Goal: Information Seeking & Learning: Learn about a topic

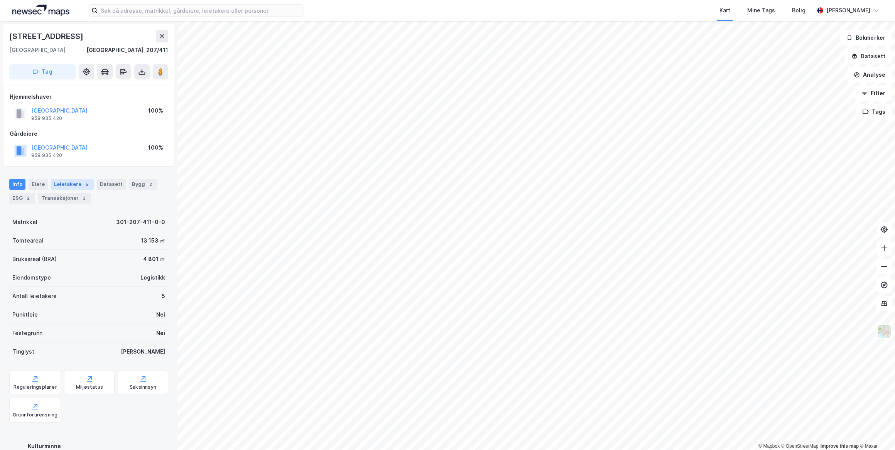
click at [77, 186] on div "Leietakere 5" at bounding box center [72, 184] width 43 height 11
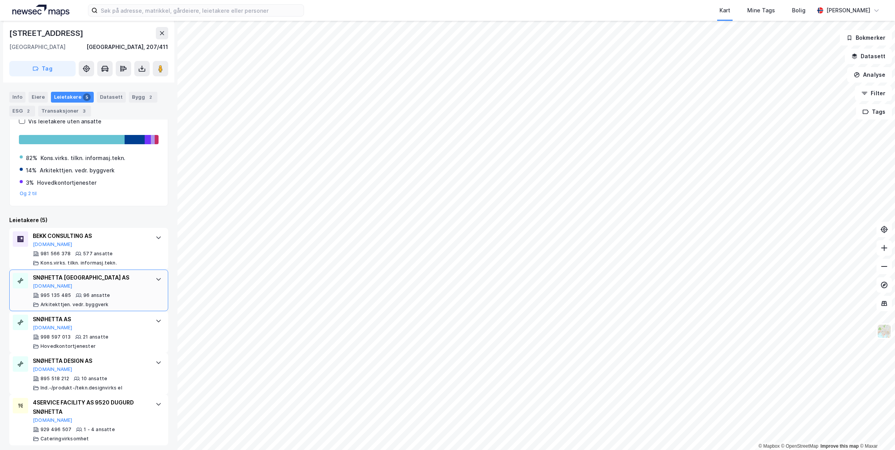
scroll to position [128, 0]
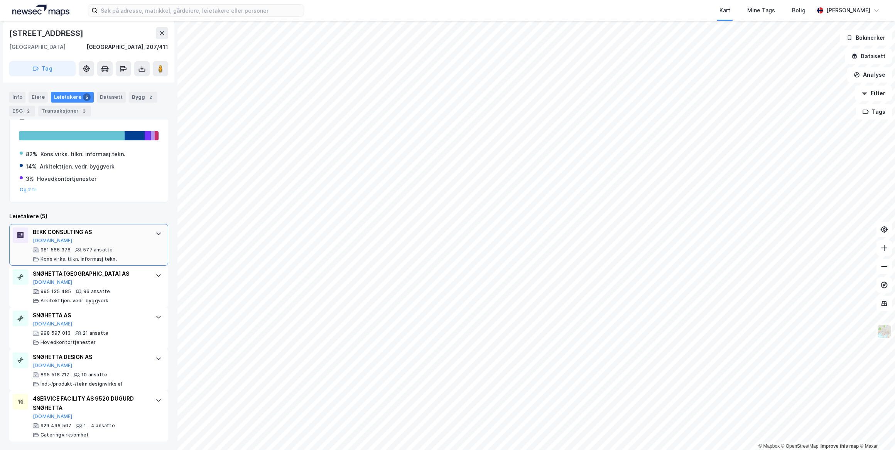
drag, startPoint x: 38, startPoint y: 240, endPoint x: 32, endPoint y: 232, distance: 9.9
click at [32, 232] on div "BEKK CONSULTING AS [DOMAIN_NAME] 981 566 378 577 ansatte Kons.virks. tilkn. inf…" at bounding box center [88, 245] width 159 height 42
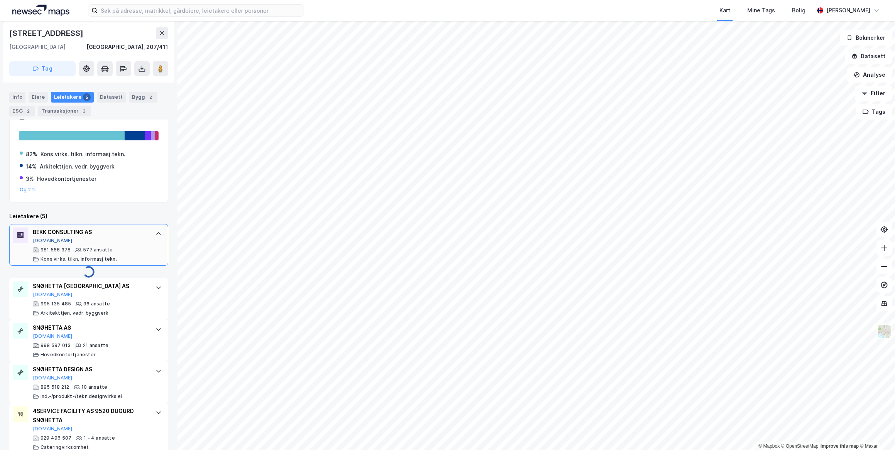
click at [39, 240] on button "[DOMAIN_NAME]" at bounding box center [53, 241] width 40 height 6
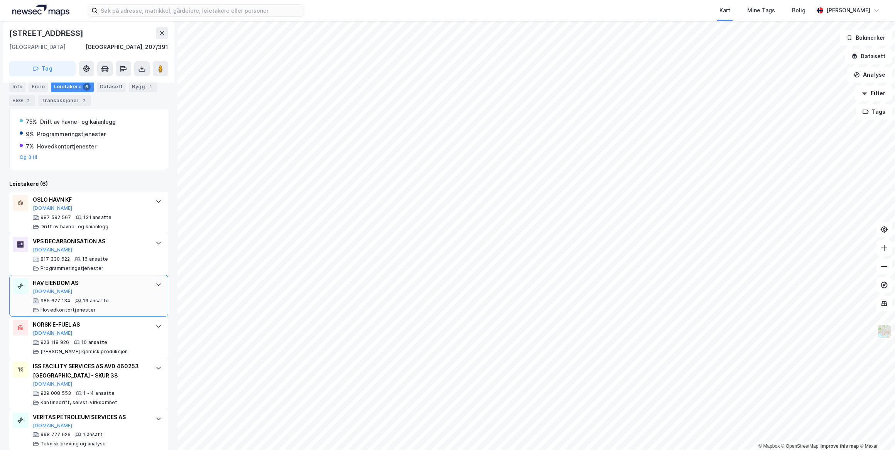
scroll to position [170, 0]
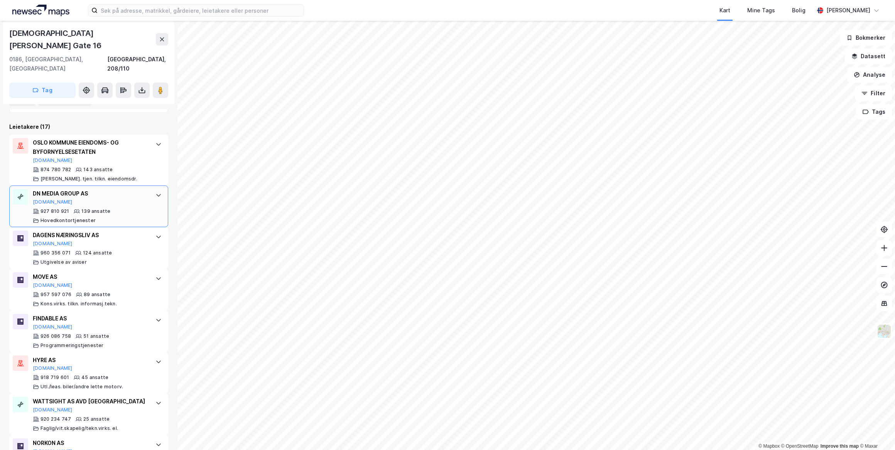
scroll to position [175, 0]
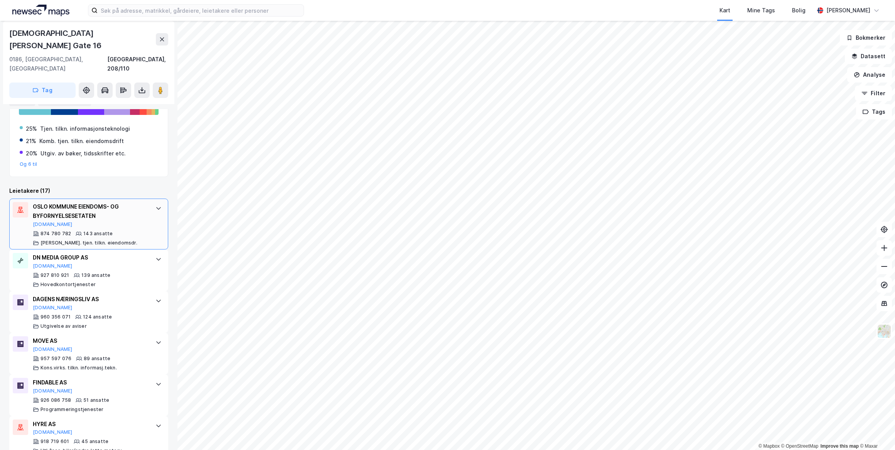
click at [156, 205] on icon at bounding box center [159, 208] width 6 height 6
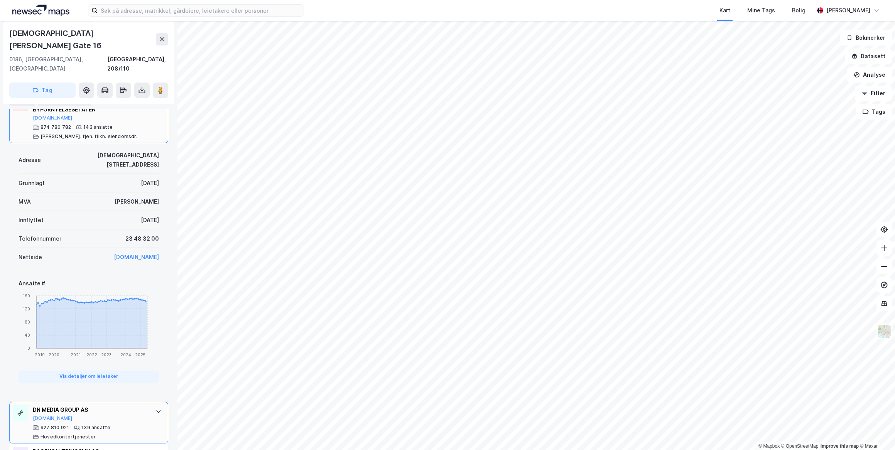
scroll to position [316, 0]
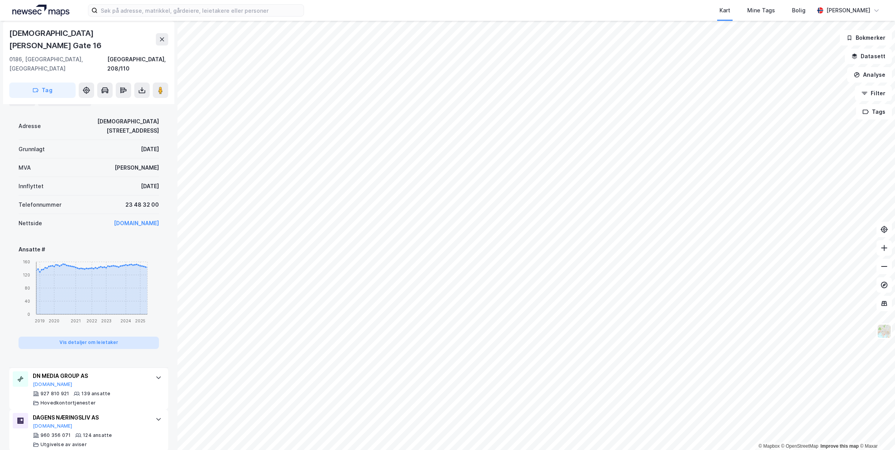
click at [129, 337] on button "Vis detaljer om leietaker" at bounding box center [89, 343] width 140 height 12
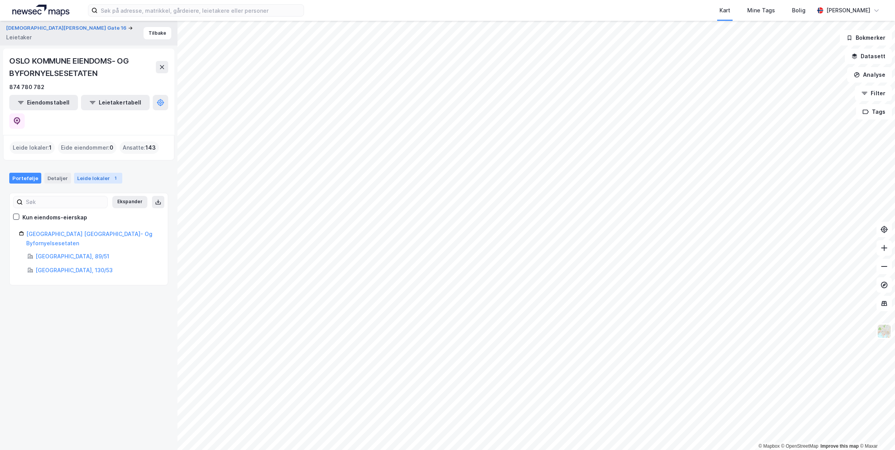
click at [83, 173] on div "Leide lokaler 1" at bounding box center [98, 178] width 48 height 11
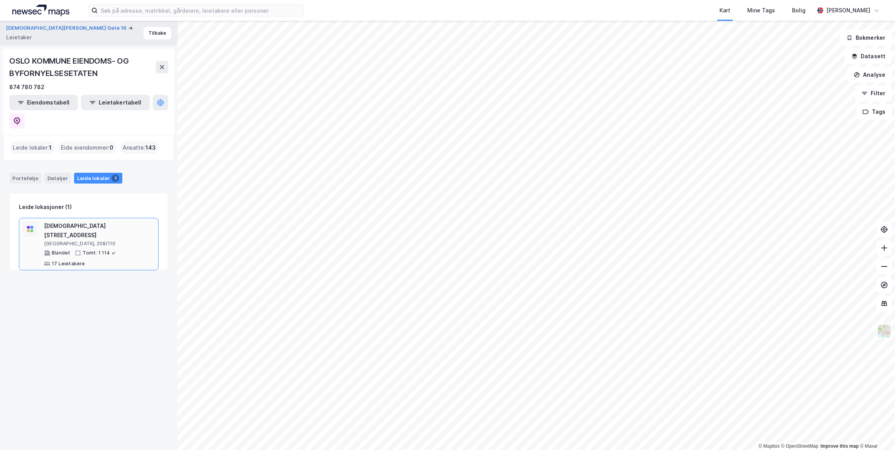
click at [83, 221] on div "[DEMOGRAPHIC_DATA] [STREET_ADDRESS]" at bounding box center [99, 230] width 111 height 19
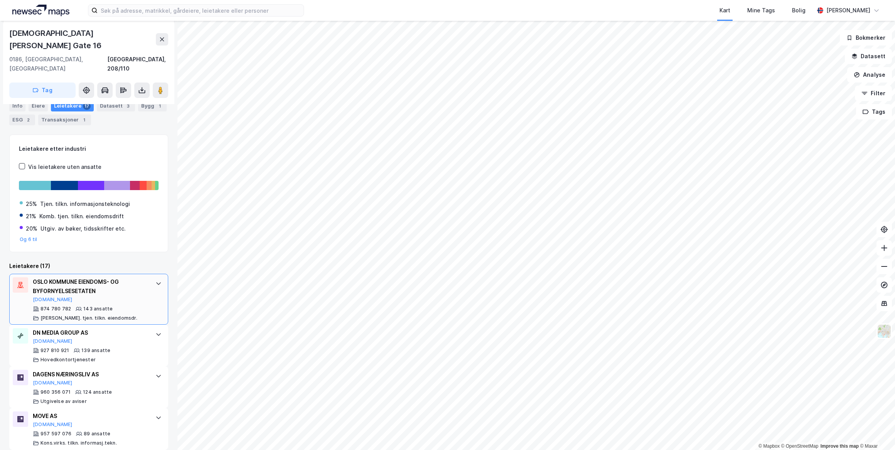
scroll to position [140, 0]
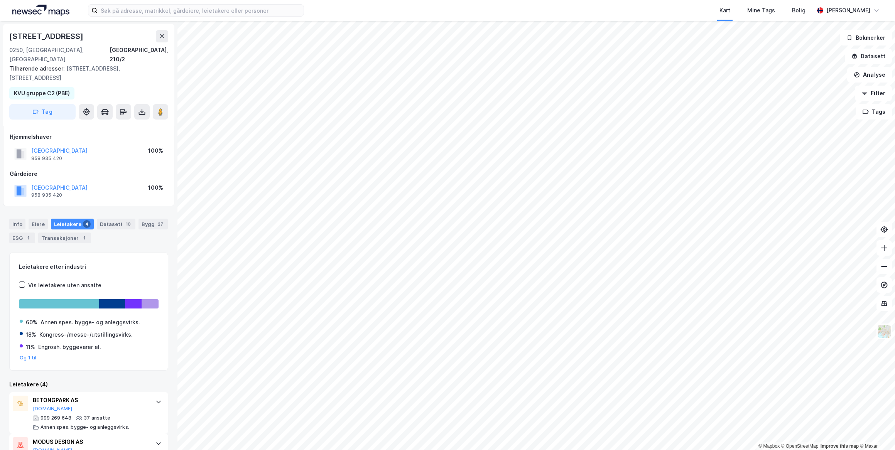
scroll to position [108, 0]
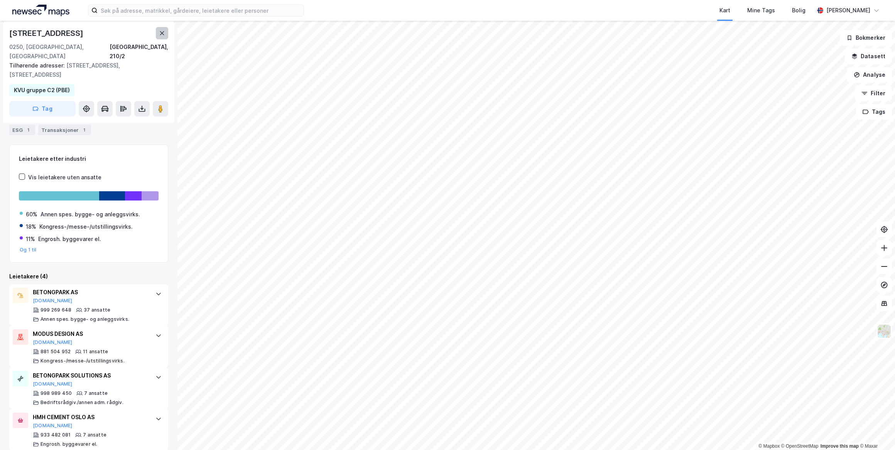
click at [166, 35] on button at bounding box center [162, 33] width 12 height 12
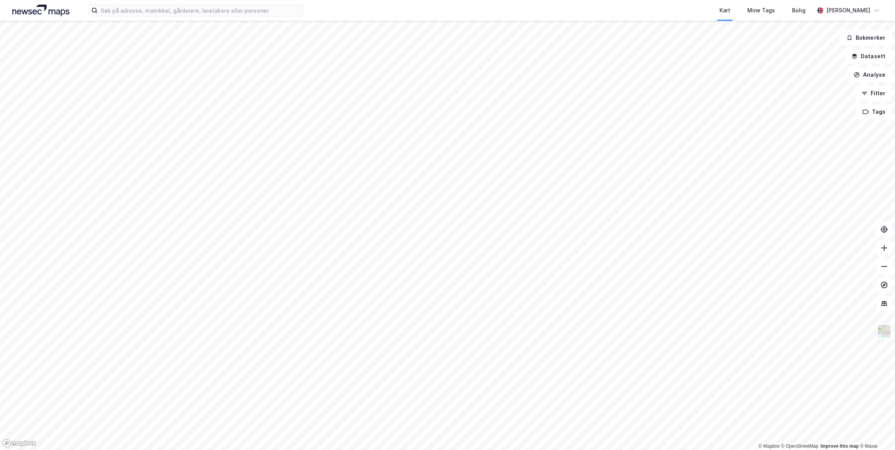
click at [233, 17] on div "Kart Mine Tags Bolig [PERSON_NAME]" at bounding box center [447, 10] width 895 height 21
click at [235, 12] on input at bounding box center [201, 11] width 206 height 12
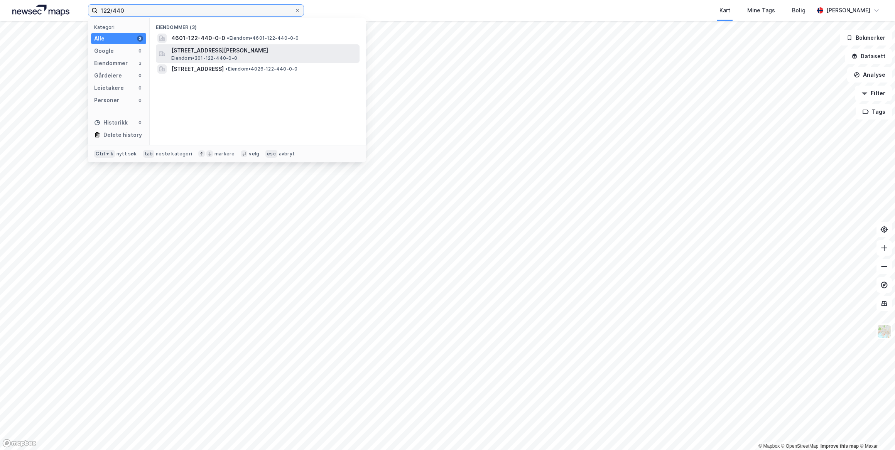
type input "122/440"
click at [296, 52] on span "[STREET_ADDRESS][PERSON_NAME]" at bounding box center [263, 50] width 185 height 9
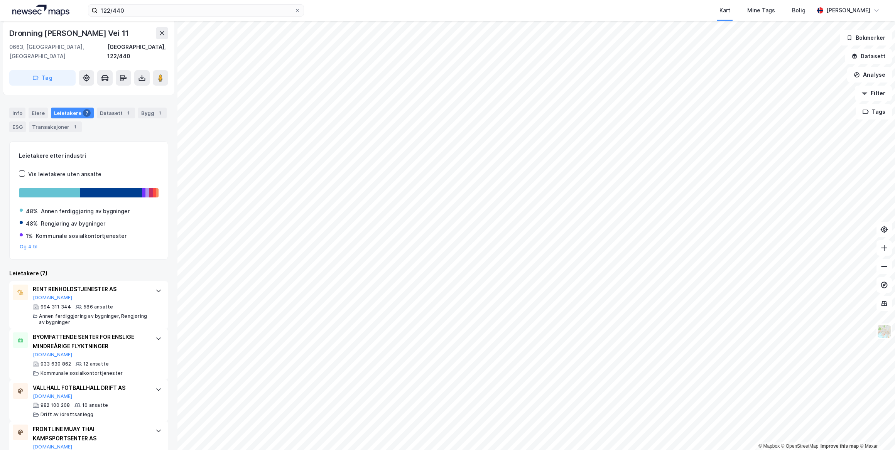
scroll to position [70, 0]
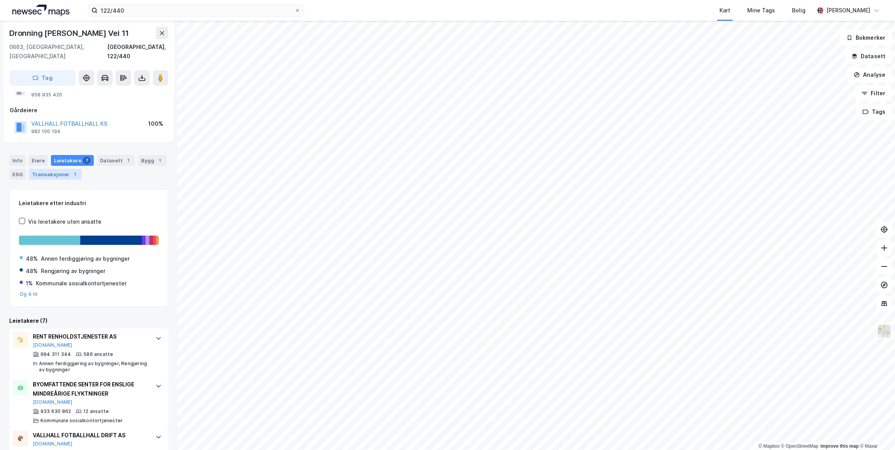
click at [72, 171] on div "1" at bounding box center [75, 175] width 8 height 8
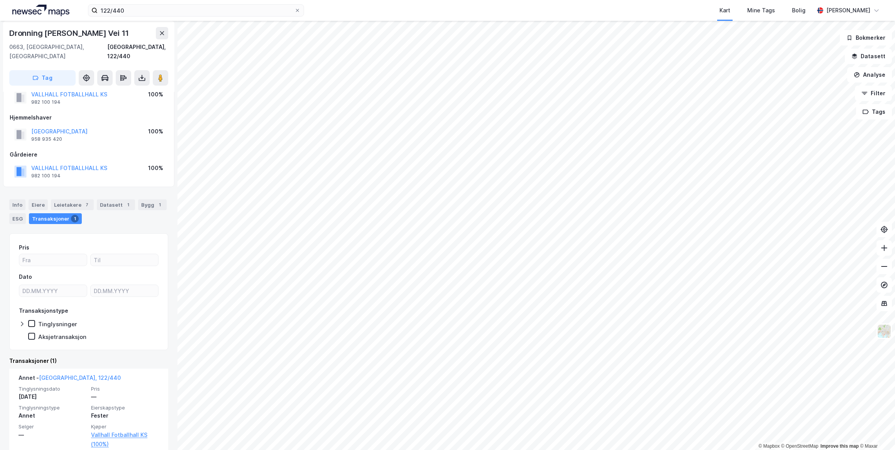
scroll to position [28, 0]
click at [58, 197] on div "Leietakere 7" at bounding box center [72, 202] width 43 height 11
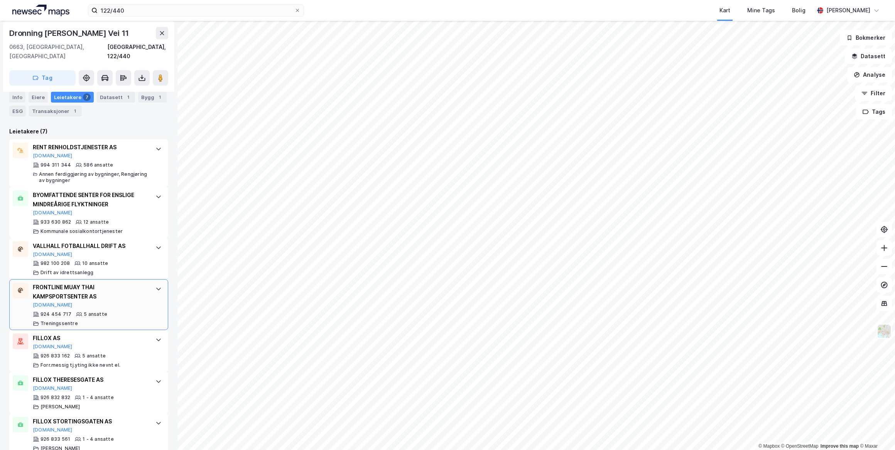
scroll to position [264, 0]
